Goal: Task Accomplishment & Management: Complete application form

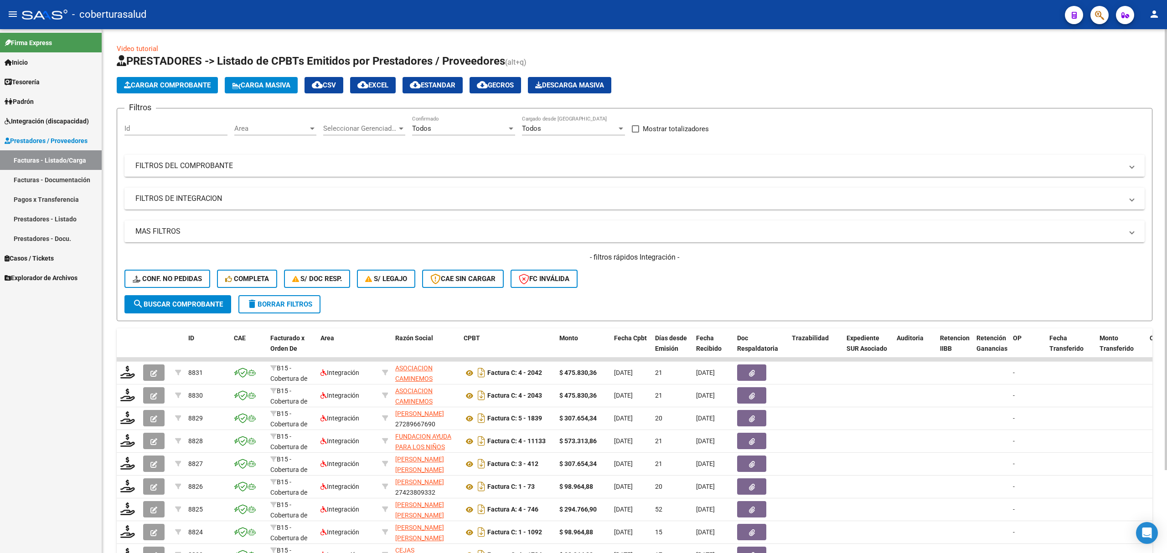
click at [266, 166] on mat-panel-title "FILTROS DEL COMPROBANTE" at bounding box center [628, 166] width 987 height 10
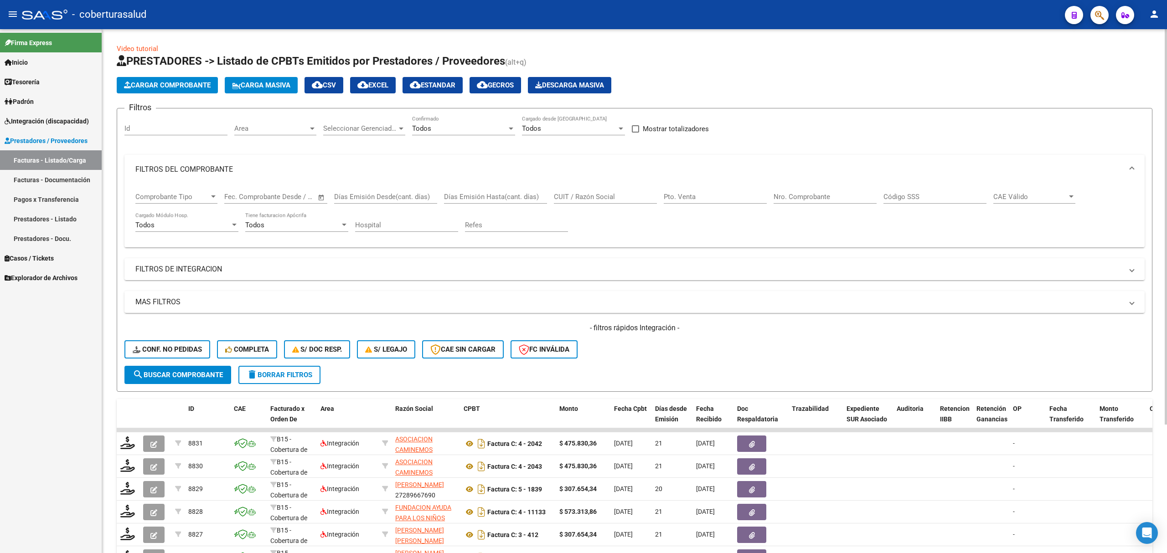
click at [611, 195] on input "CUIT / Razón Social" at bounding box center [605, 197] width 103 height 8
paste input "23326311774"
type input "23326311774"
click at [182, 393] on div "Video tutorial PRESTADORES -> Listado de CPBTs Emitidos por Prestadores / Prove…" at bounding box center [634, 365] width 1035 height 642
click at [188, 382] on button "search Buscar Comprobante" at bounding box center [177, 375] width 107 height 18
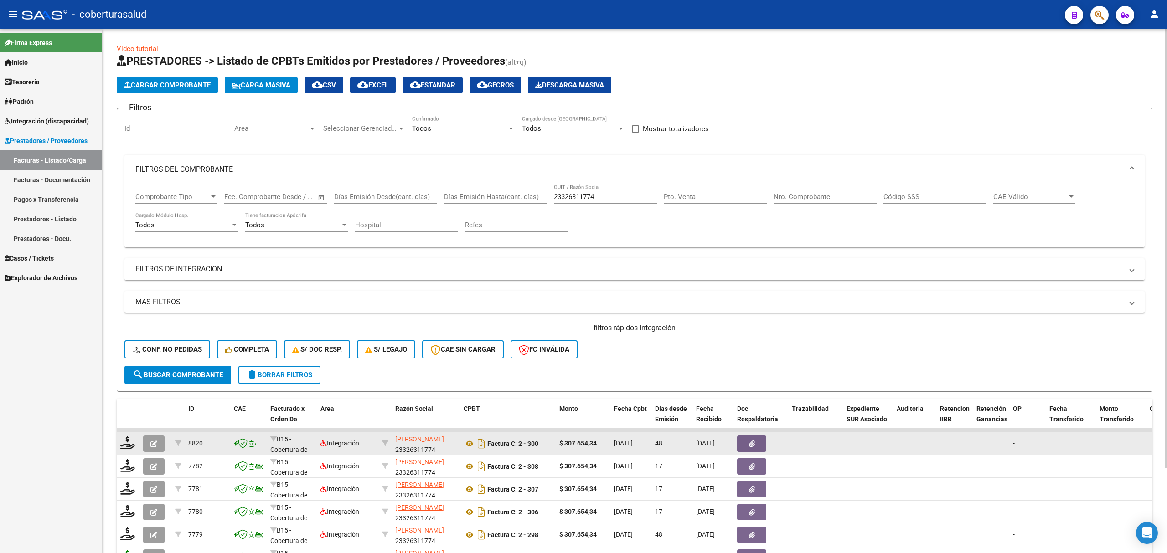
click at [149, 452] on datatable-body-cell at bounding box center [155, 443] width 32 height 22
click at [155, 447] on icon "button" at bounding box center [153, 444] width 7 height 7
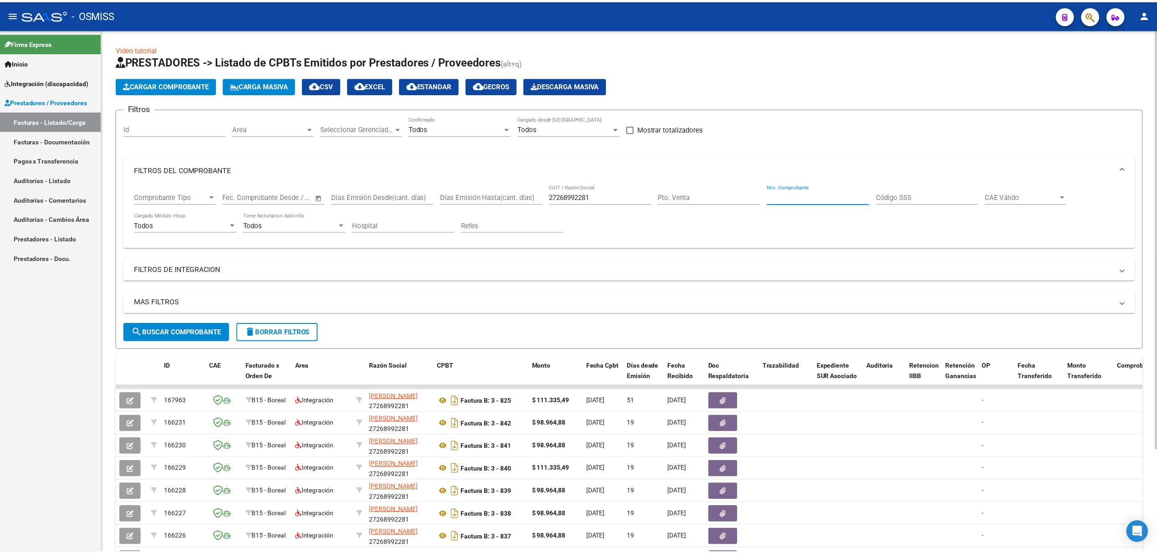
scroll to position [121, 0]
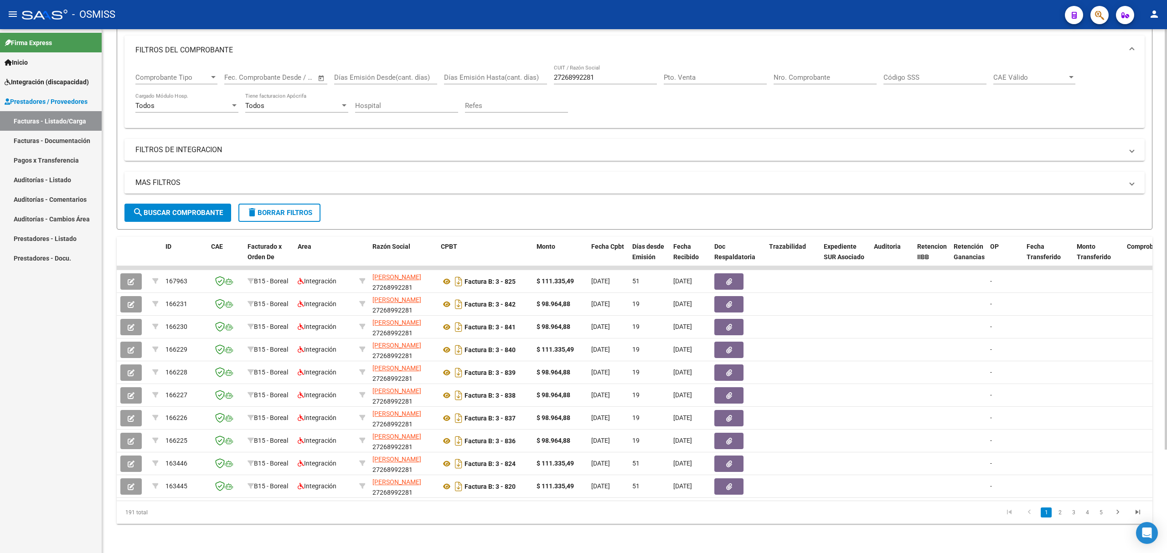
click at [578, 70] on div "27268992281 CUIT / Razón Social" at bounding box center [605, 75] width 103 height 20
paste input "27313105186"
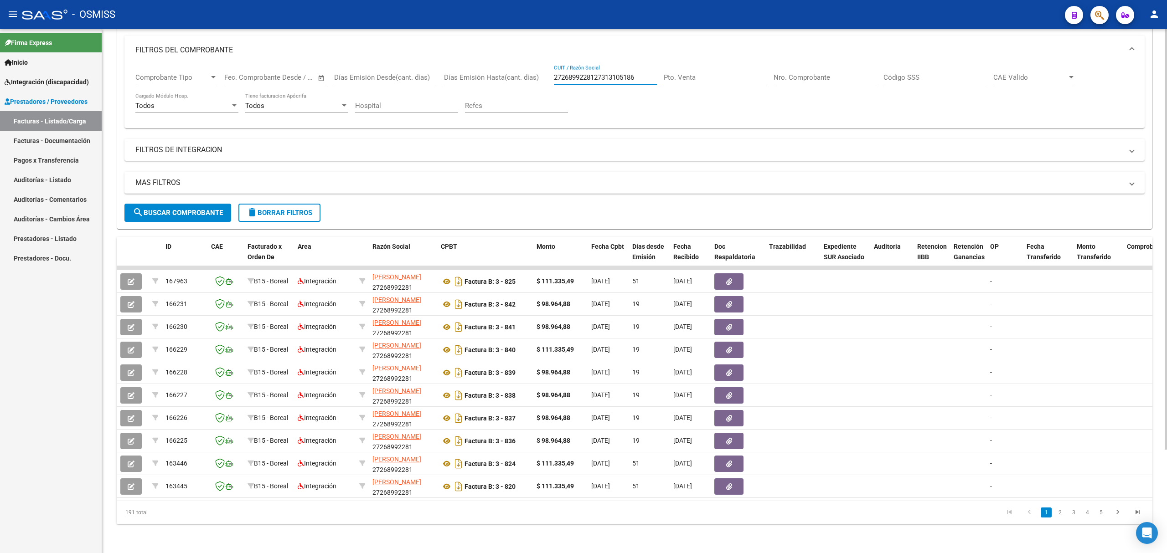
click at [586, 81] on div "2726899228127313105186 CUIT / Razón Social" at bounding box center [605, 75] width 103 height 20
click at [588, 76] on input "2726899228127313105186" at bounding box center [605, 77] width 103 height 8
paste input "text"
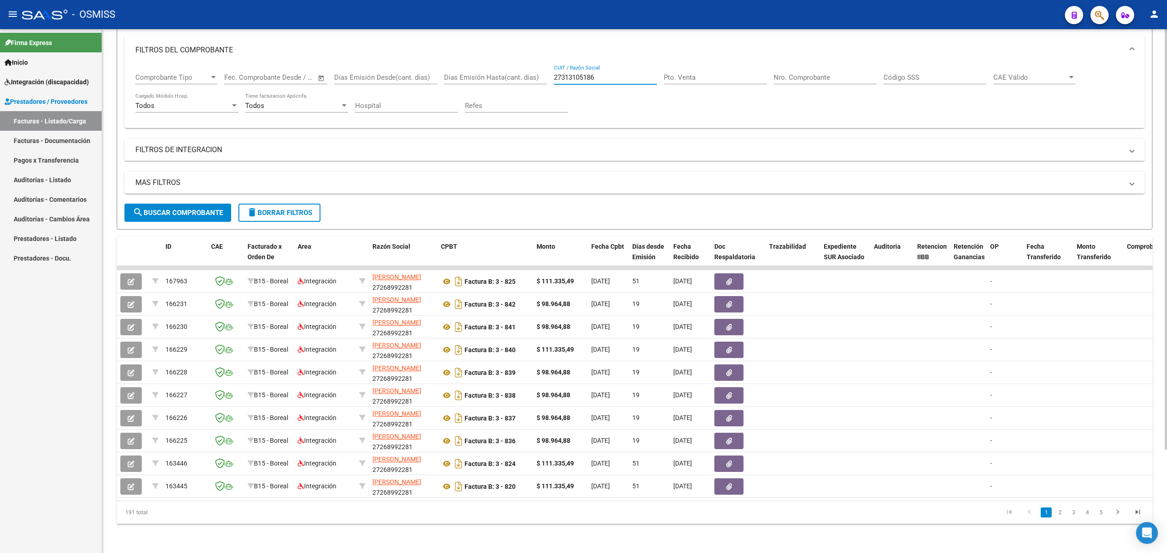
type input "27313105186"
click at [197, 209] on span "search Buscar Comprobante" at bounding box center [178, 213] width 90 height 8
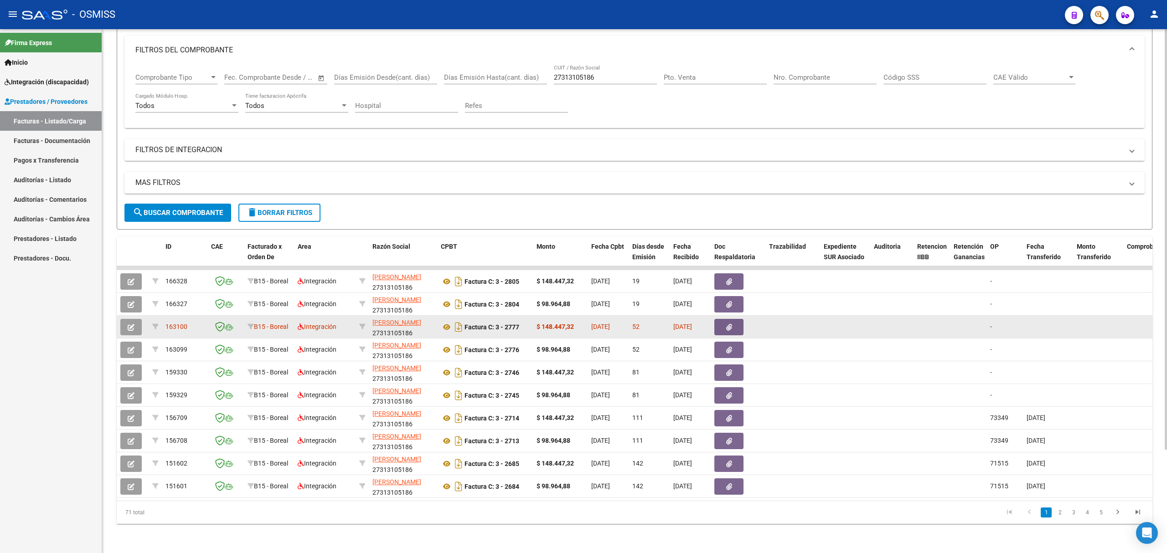
click at [135, 326] on button "button" at bounding box center [130, 327] width 21 height 16
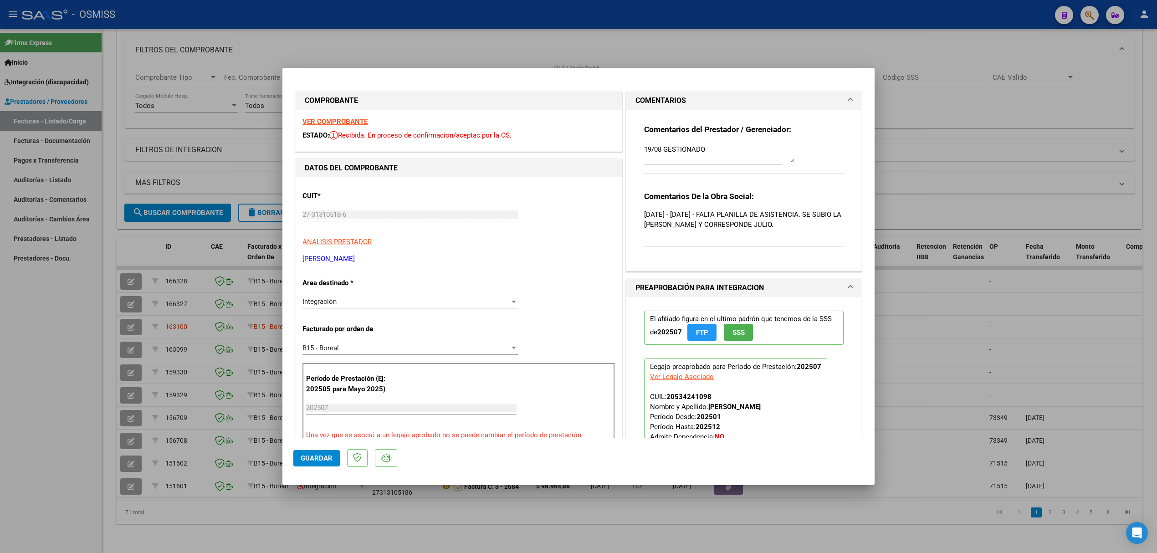
click at [719, 155] on textarea "19/08 GESTIONADO" at bounding box center [719, 153] width 150 height 18
type textarea "19/08 GESTIONADO 22/09 SE ADJUNTA PLANILLA"
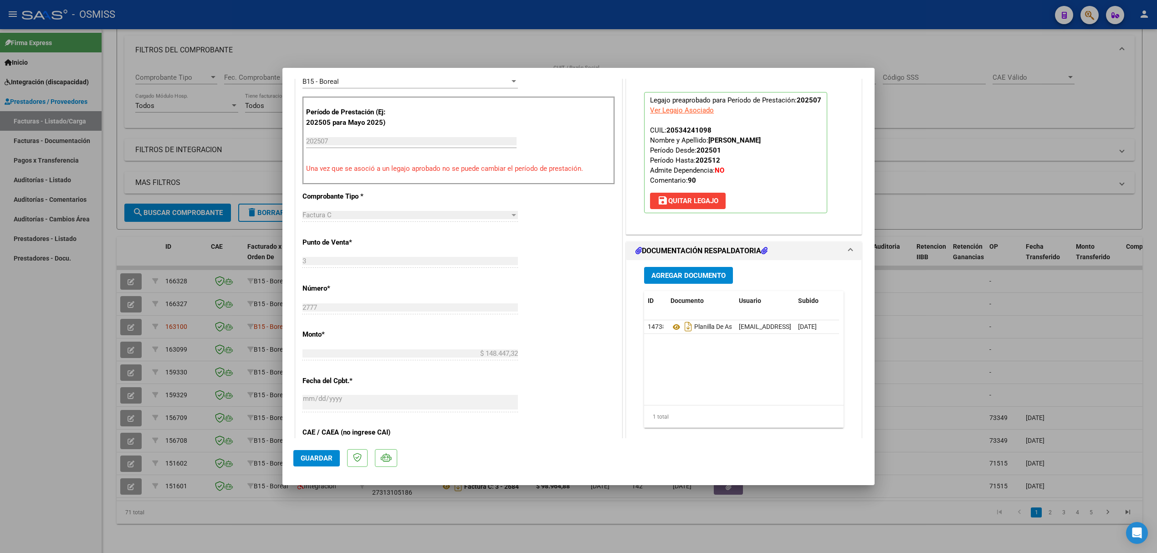
scroll to position [303, 0]
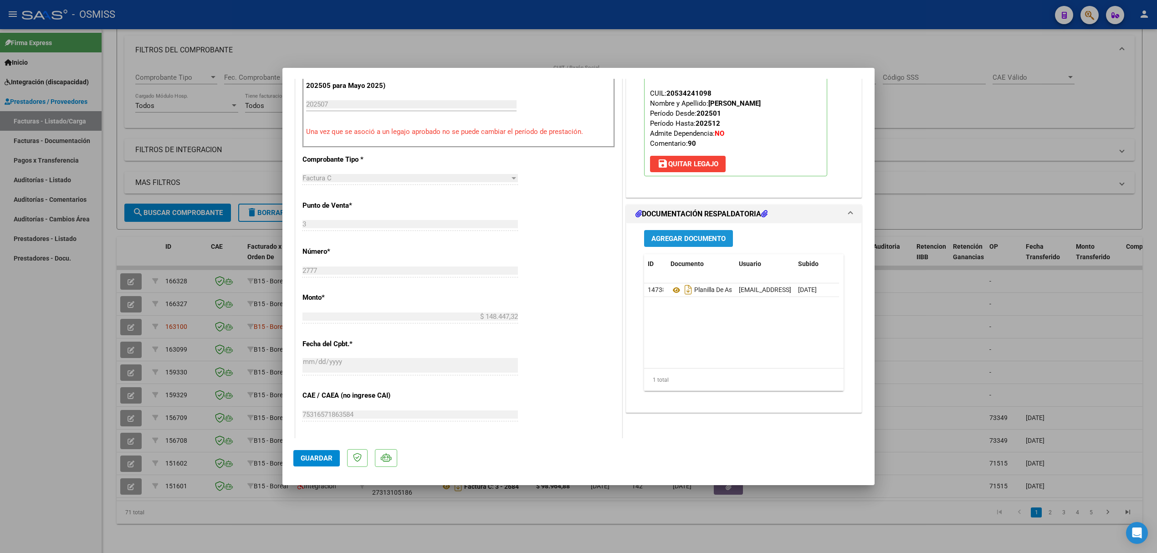
click at [682, 243] on span "Agregar Documento" at bounding box center [689, 239] width 74 height 8
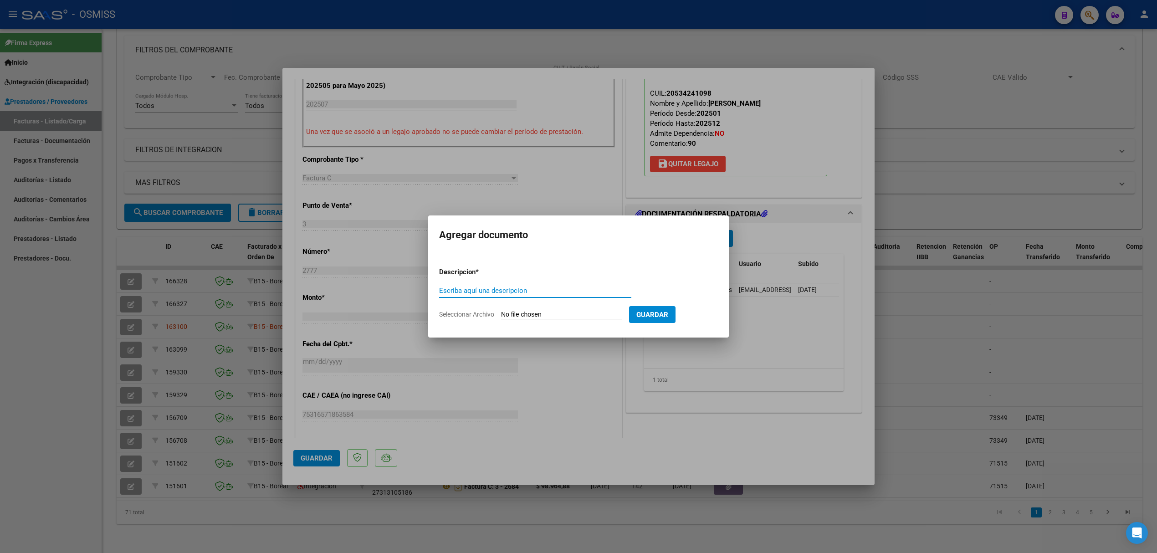
click at [532, 316] on input "Seleccionar Archivo" at bounding box center [561, 315] width 121 height 9
type input "C:\fakepath\asistencia vallejo noah julio 2025 .pdf"
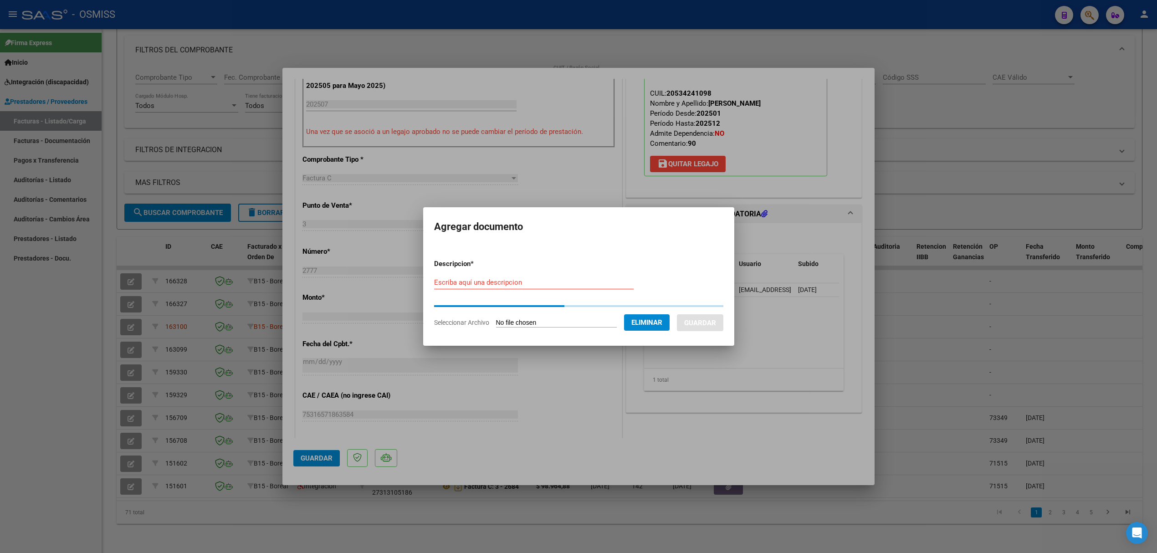
click at [524, 287] on input "Escriba aquí una descripcion" at bounding box center [534, 282] width 200 height 8
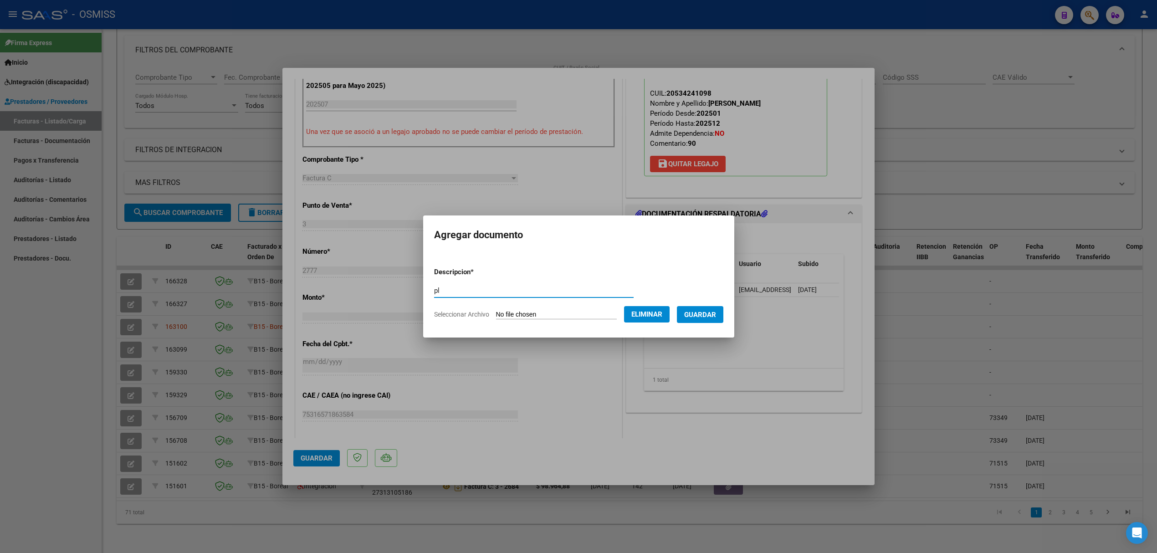
type input "p"
type input "PLANILLA CORRECTA"
click at [704, 314] on span "Guardar" at bounding box center [700, 315] width 32 height 8
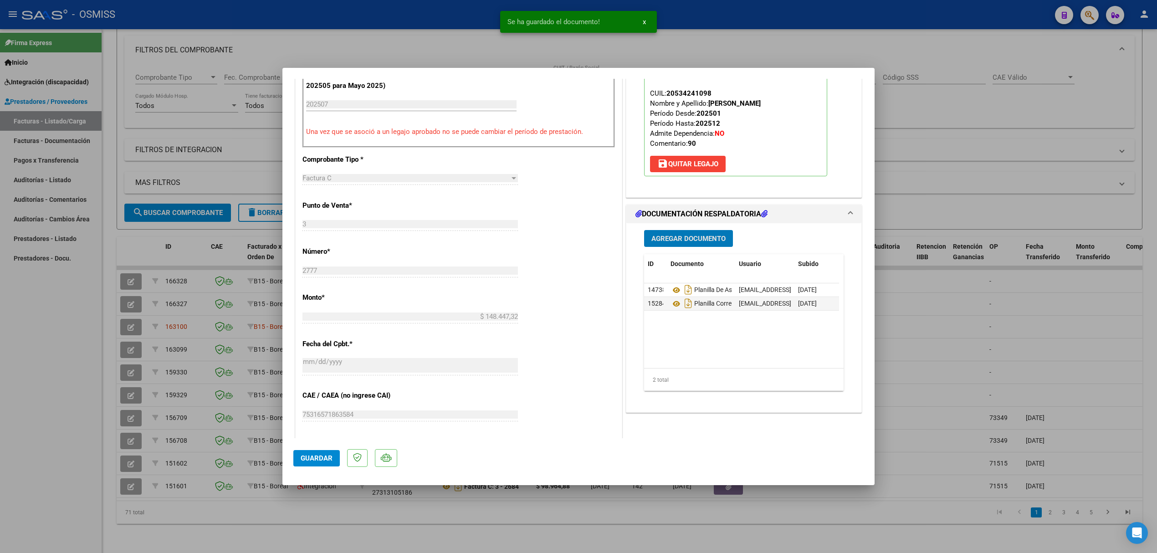
click at [318, 459] on span "Guardar" at bounding box center [317, 458] width 32 height 8
click at [93, 344] on div at bounding box center [578, 276] width 1157 height 553
type input "$ 0,00"
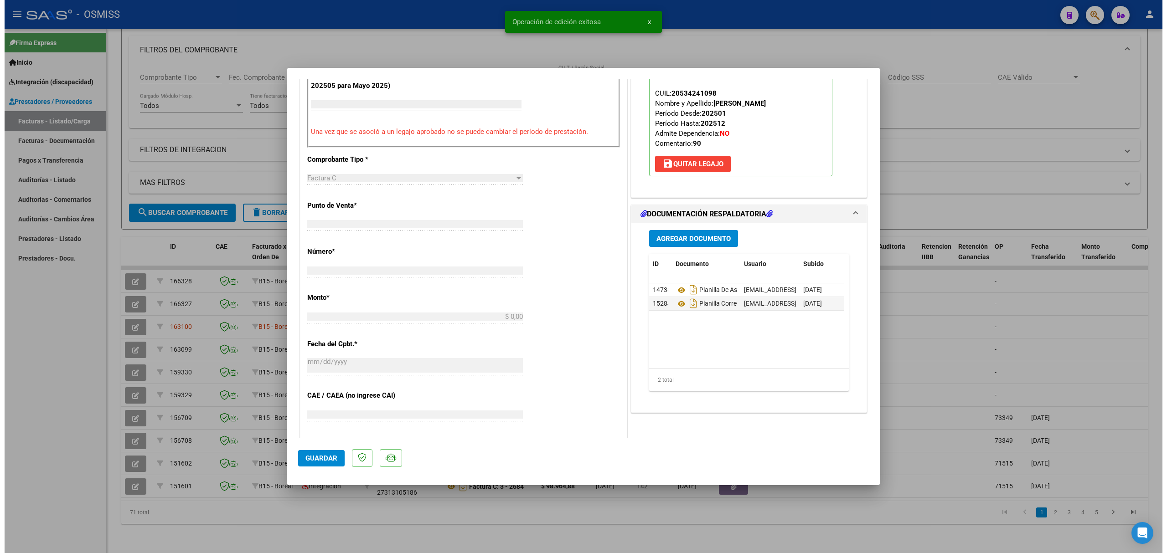
scroll to position [329, 0]
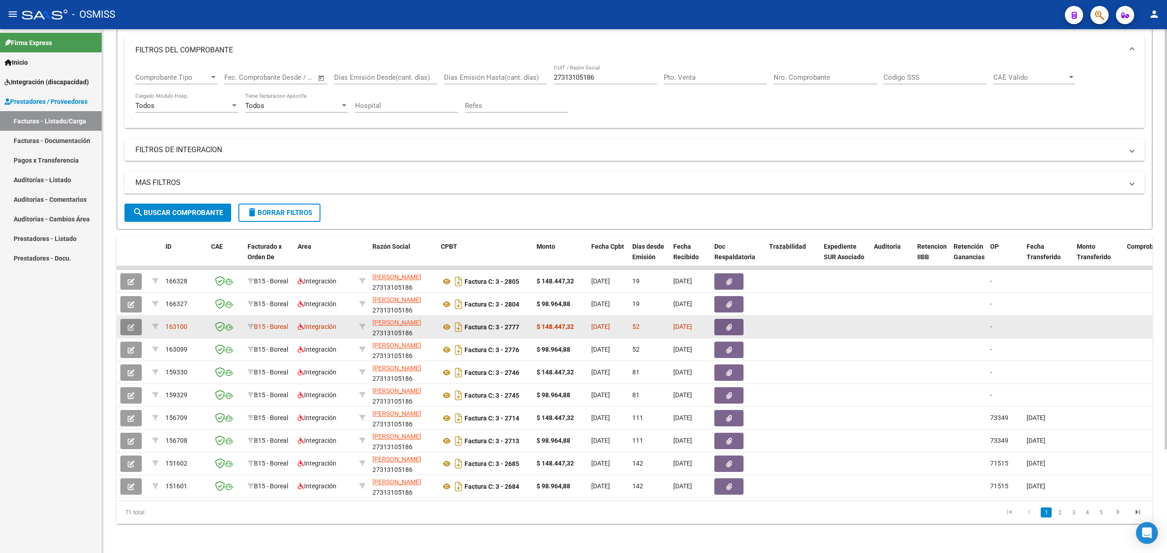
click at [137, 324] on button "button" at bounding box center [130, 327] width 21 height 16
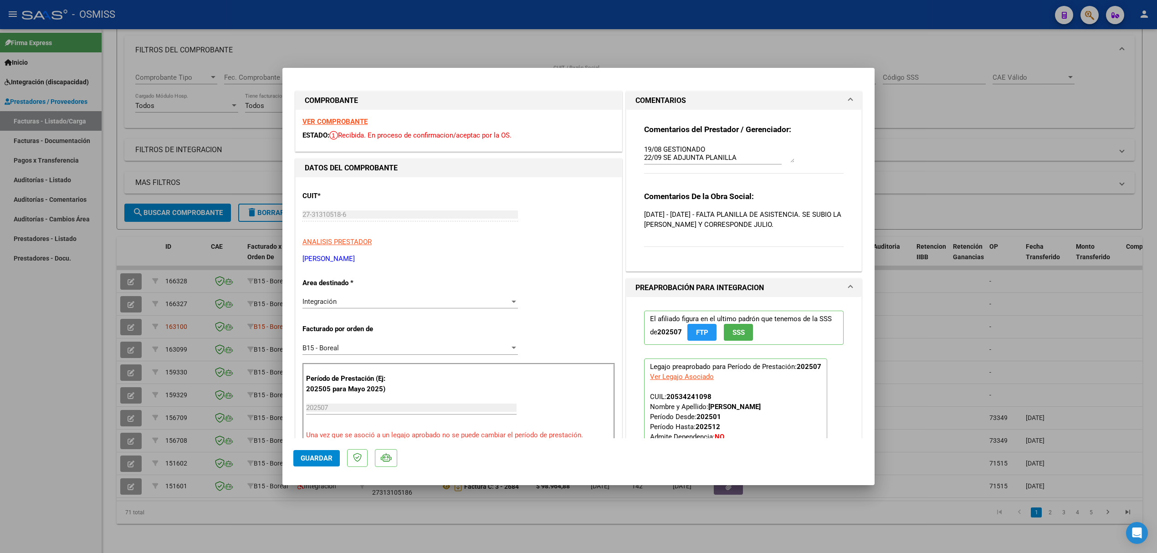
click at [72, 331] on div at bounding box center [578, 276] width 1157 height 553
type input "$ 0,00"
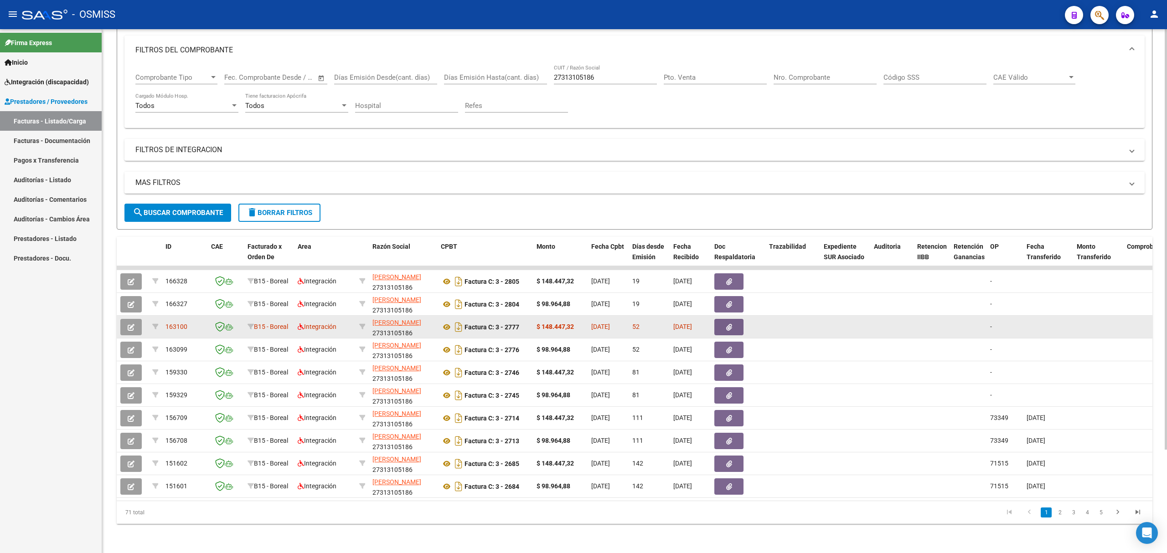
click at [130, 324] on icon "button" at bounding box center [131, 327] width 7 height 7
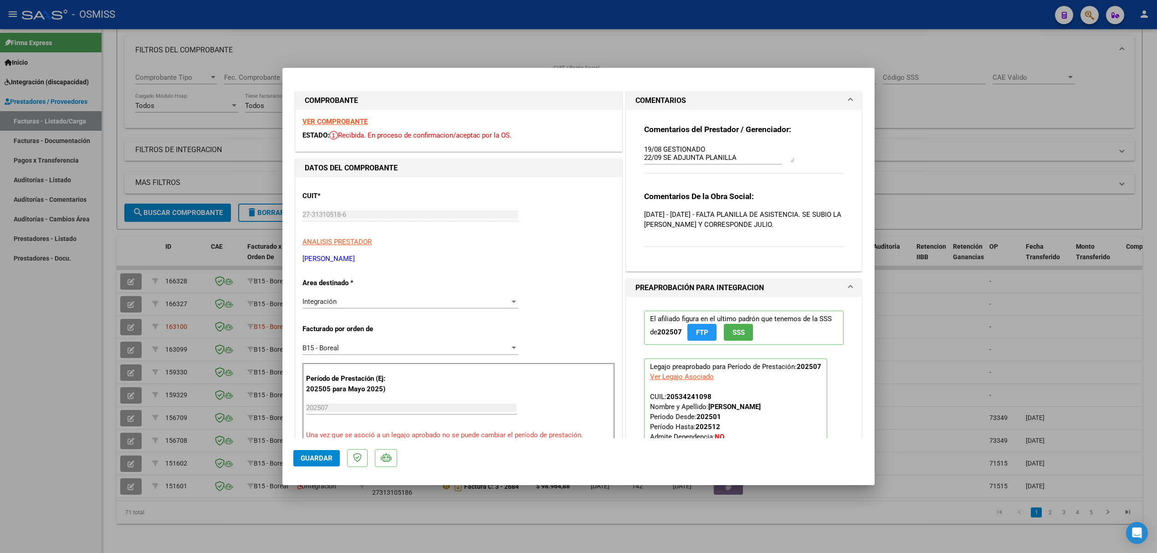
click at [682, 217] on p "22/08/2025 - 18/08/2025 - FALTA PLANILLA DE ASISTENCIA. SE SUBIO LA DE MAYO Y C…" at bounding box center [744, 220] width 200 height 20
click at [654, 225] on p "22/08/2025 - 18/08/2025 - FALTA PLANILLA DE ASISTENCIA. SE SUBIO LA DE MAYO Y C…" at bounding box center [744, 220] width 200 height 20
click at [233, 263] on div at bounding box center [578, 276] width 1157 height 553
type input "$ 0,00"
